Goal: Information Seeking & Learning: Check status

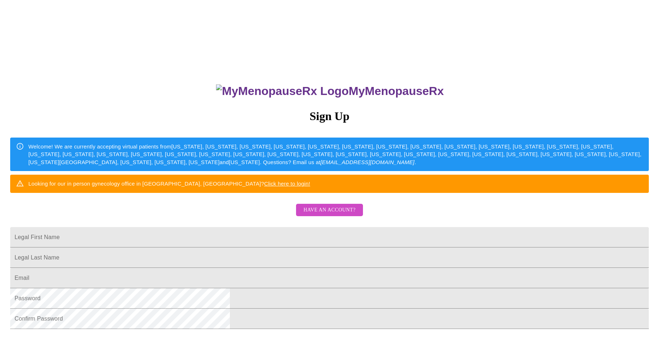
click at [315, 214] on span "Have an account?" at bounding box center [329, 209] width 52 height 9
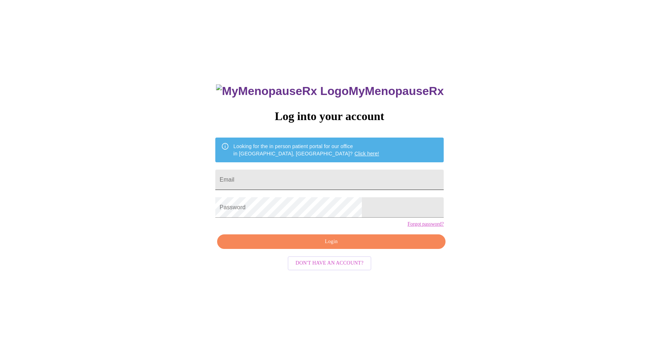
click at [312, 174] on input "Email" at bounding box center [329, 179] width 228 height 20
type input "[EMAIL_ADDRESS][DOMAIN_NAME]"
drag, startPoint x: 280, startPoint y: 149, endPoint x: 306, endPoint y: 147, distance: 26.2
click at [306, 147] on div "Looking for the in person patient portal for our office in [GEOGRAPHIC_DATA], […" at bounding box center [306, 150] width 146 height 20
click at [280, 246] on span "Login" at bounding box center [331, 241] width 212 height 9
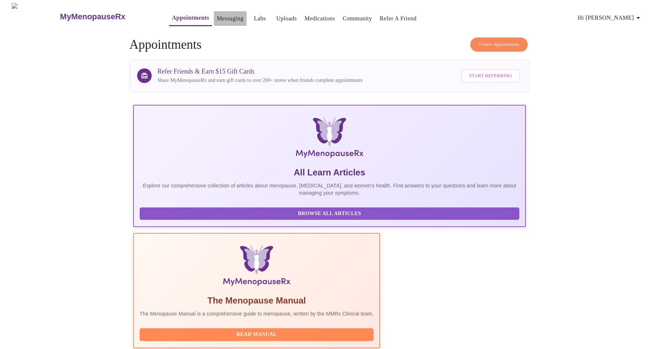
click at [217, 18] on link "Messaging" at bounding box center [230, 18] width 27 height 10
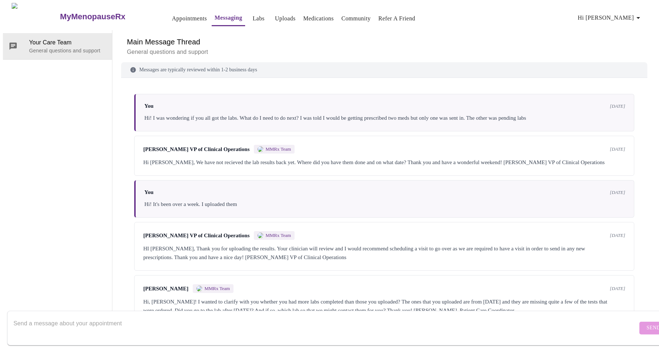
click at [253, 13] on link "Labs" at bounding box center [259, 18] width 12 height 10
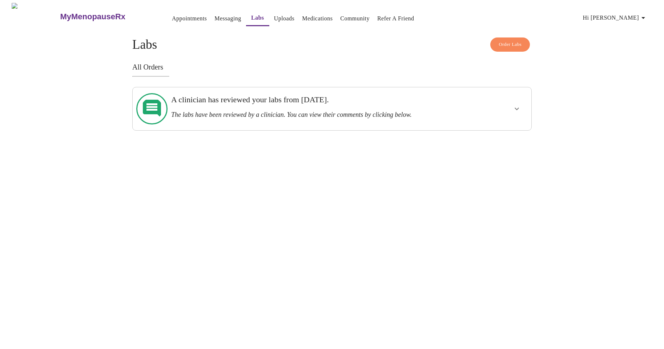
click at [301, 115] on div "A clinician has reviewed your labs from [DATE]. The labs have been reviewed by …" at bounding box center [312, 108] width 289 height 37
click at [519, 104] on icon "show more" at bounding box center [517, 108] width 9 height 9
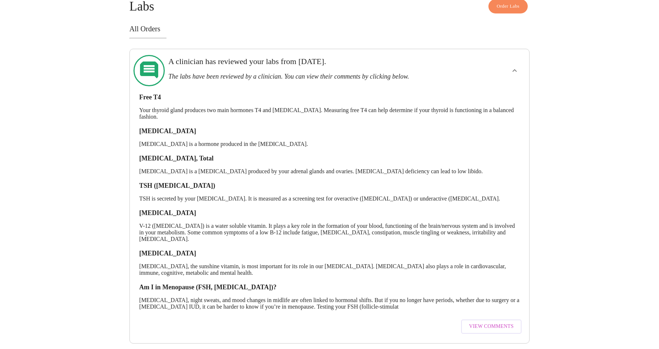
scroll to position [39, 0]
click at [475, 321] on span "View Comments" at bounding box center [491, 325] width 44 height 9
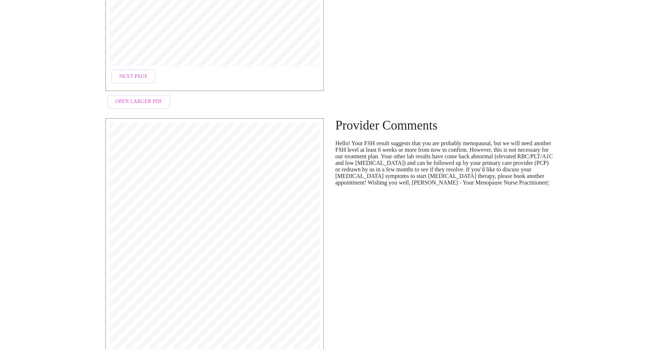
scroll to position [383, 0]
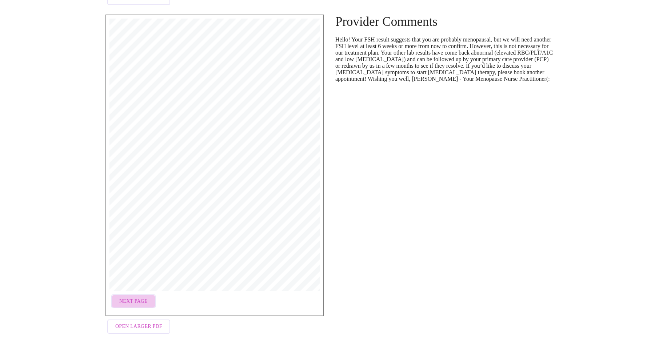
click at [132, 299] on span "Next Page" at bounding box center [133, 301] width 28 height 9
click at [182, 297] on span "Next Page" at bounding box center [193, 301] width 28 height 9
click at [145, 299] on span "Previous Page" at bounding box center [139, 301] width 40 height 9
click at [141, 297] on span "Previous Page" at bounding box center [139, 301] width 40 height 9
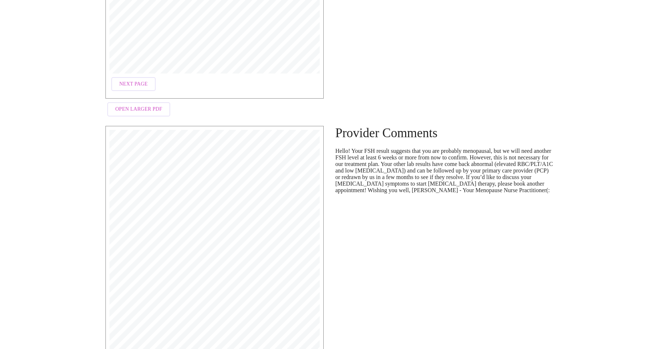
scroll to position [374, 0]
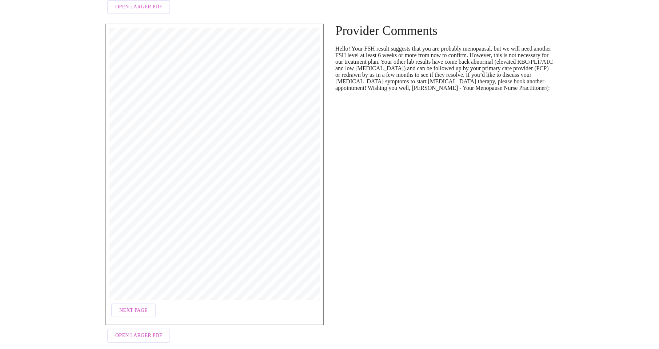
click at [142, 335] on span "Open Larger PDF" at bounding box center [138, 335] width 47 height 9
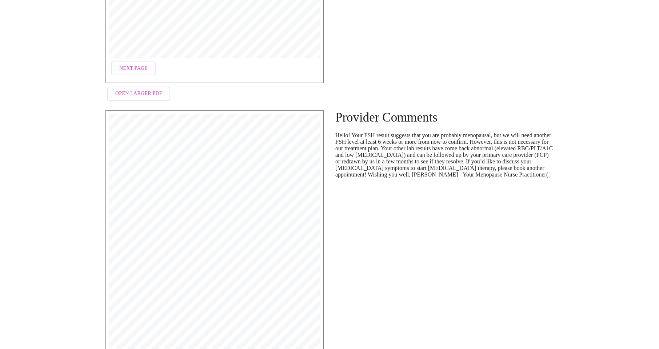
scroll to position [274, 0]
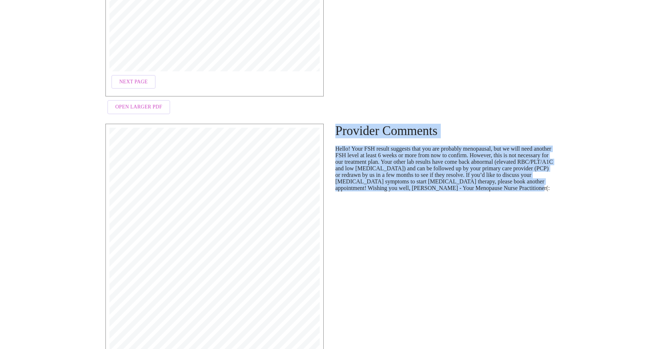
drag, startPoint x: 337, startPoint y: 124, endPoint x: 422, endPoint y: 192, distance: 108.7
click at [447, 219] on div "Provider Comments Hello! Your FSH result suggests that you are probably menopau…" at bounding box center [444, 285] width 230 height 334
copy div "Provider Comments Hello! Your FSH result suggests that you are probably menopau…"
